Goal: Check status: Check status

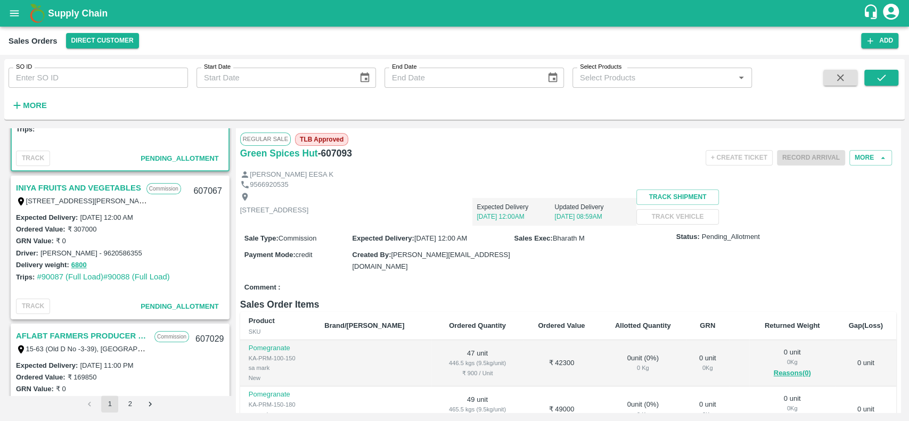
scroll to position [103, 0]
click at [82, 261] on button "6800" at bounding box center [78, 265] width 15 height 12
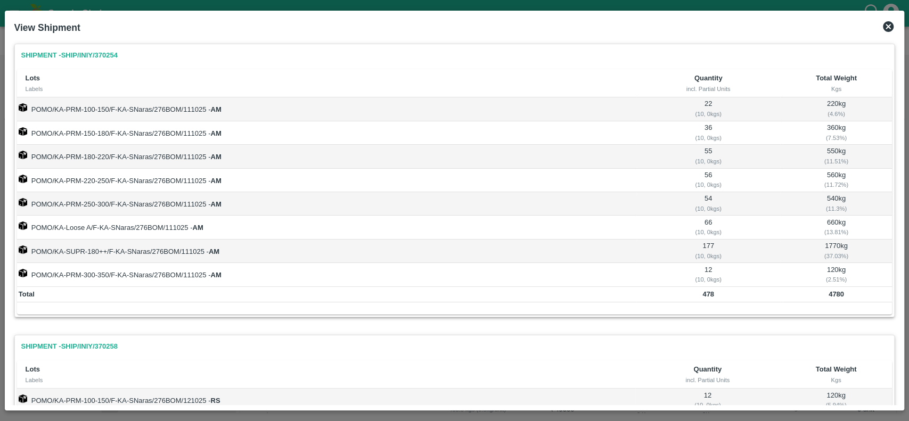
click at [891, 23] on icon at bounding box center [888, 26] width 11 height 11
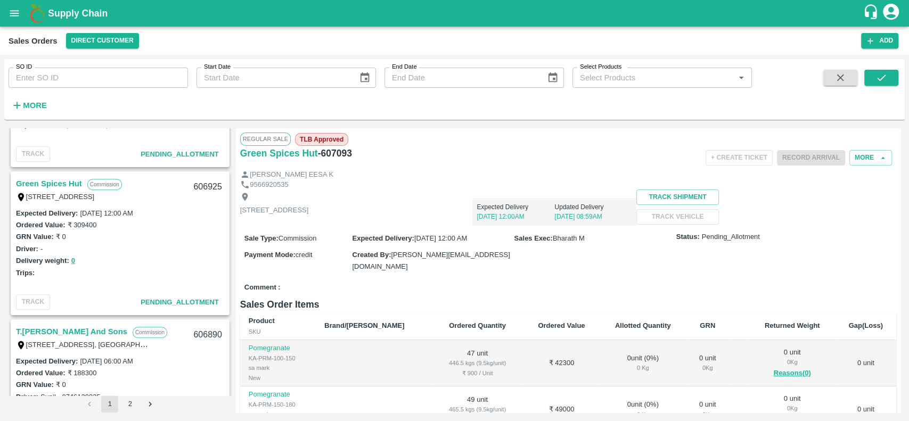
scroll to position [0, 0]
